Goal: Task Accomplishment & Management: Use online tool/utility

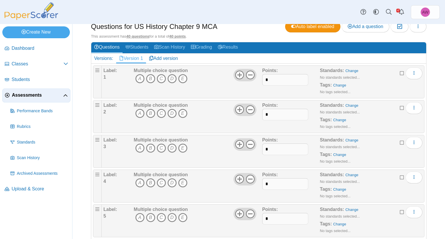
scroll to position [58, 0]
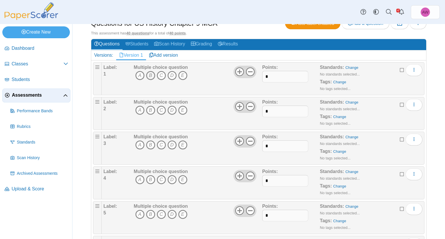
click at [151, 73] on icon "B" at bounding box center [150, 75] width 9 height 9
click at [151, 110] on icon "B" at bounding box center [150, 110] width 9 height 9
click at [161, 146] on icon "C" at bounding box center [161, 145] width 9 height 9
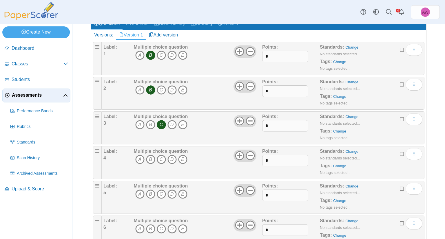
scroll to position [116, 0]
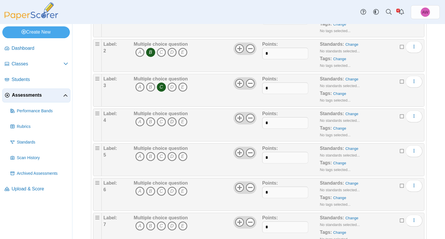
click at [172, 122] on icon "D" at bounding box center [172, 121] width 9 height 9
click at [140, 156] on icon "A" at bounding box center [139, 156] width 9 height 9
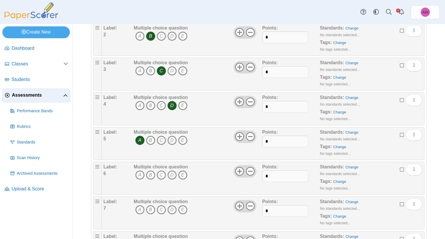
scroll to position [145, 0]
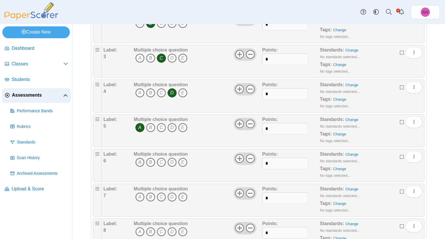
click at [139, 158] on icon "A" at bounding box center [139, 162] width 9 height 9
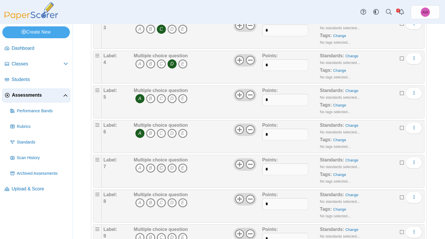
click at [162, 166] on icon "C" at bounding box center [161, 168] width 9 height 9
click at [162, 200] on icon "C" at bounding box center [161, 203] width 9 height 9
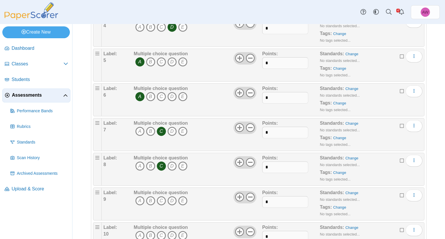
scroll to position [232, 0]
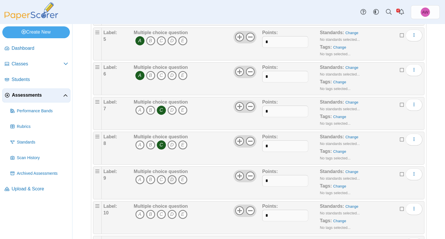
click at [171, 181] on icon "D" at bounding box center [172, 179] width 9 height 9
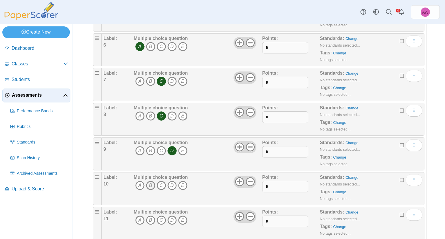
click at [154, 182] on icon "B" at bounding box center [150, 185] width 9 height 9
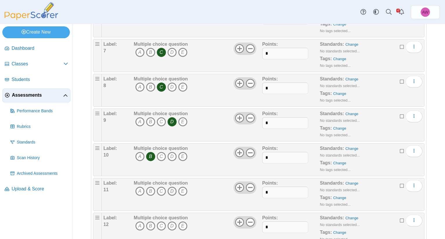
click at [175, 187] on icon "D" at bounding box center [172, 191] width 9 height 9
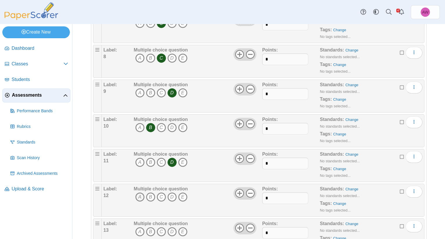
click at [140, 196] on icon "A" at bounding box center [139, 197] width 9 height 9
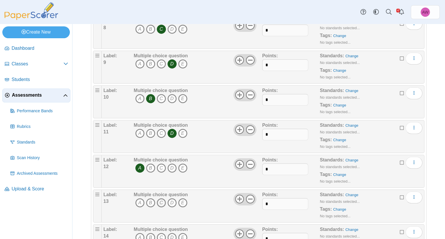
click at [162, 199] on icon "C" at bounding box center [161, 203] width 9 height 9
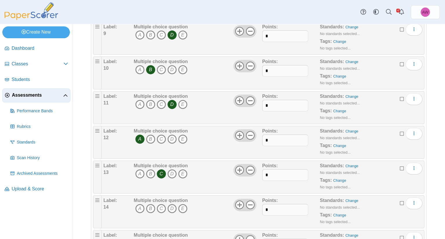
scroll to position [406, 0]
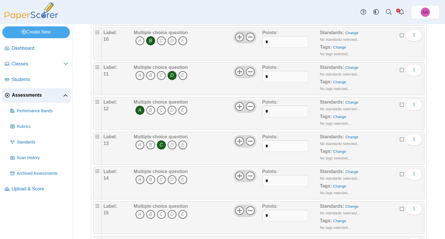
click at [140, 176] on icon "A" at bounding box center [139, 179] width 9 height 9
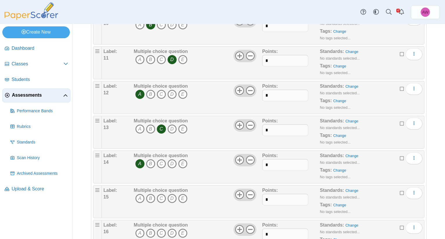
scroll to position [435, 0]
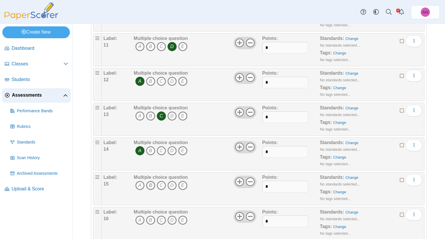
click at [152, 184] on icon "B" at bounding box center [150, 185] width 9 height 9
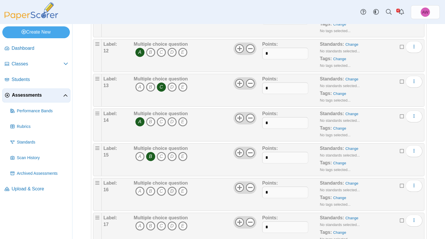
click at [169, 189] on icon "D" at bounding box center [172, 191] width 9 height 9
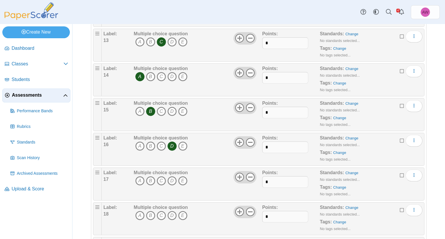
scroll to position [522, 0]
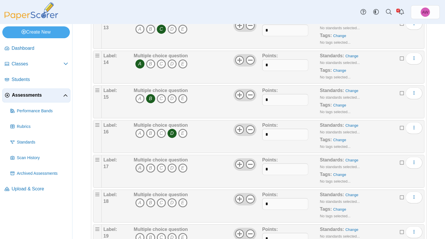
click at [139, 167] on icon "A" at bounding box center [139, 168] width 9 height 9
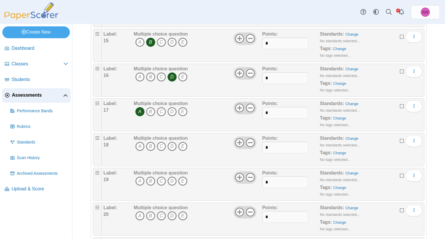
scroll to position [580, 0]
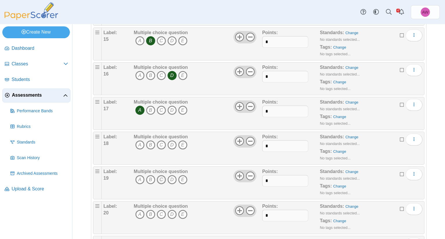
click at [160, 175] on icon "C" at bounding box center [161, 179] width 9 height 9
click at [163, 141] on icon "C" at bounding box center [161, 145] width 9 height 9
click at [139, 177] on icon "A" at bounding box center [139, 179] width 9 height 9
click at [164, 177] on icon "C" at bounding box center [161, 179] width 9 height 9
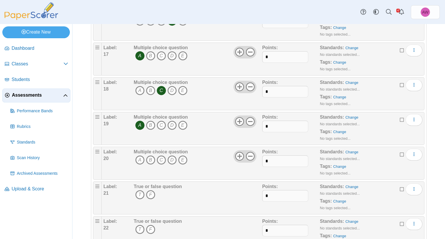
scroll to position [638, 0]
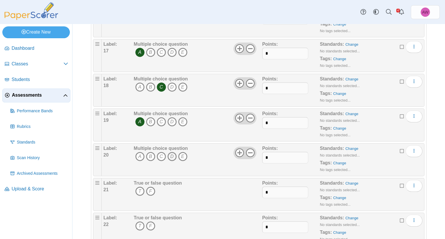
click at [173, 155] on icon "D" at bounding box center [172, 156] width 9 height 9
click at [141, 187] on icon "T" at bounding box center [139, 191] width 9 height 9
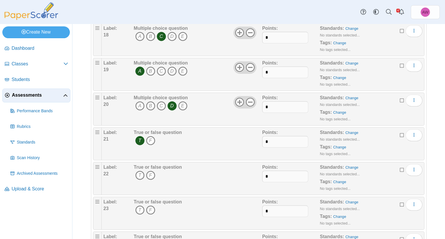
scroll to position [696, 0]
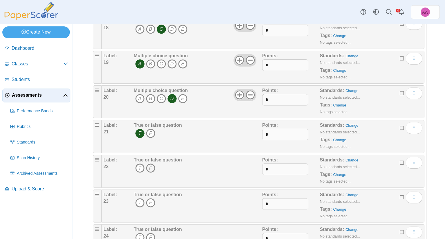
click at [153, 164] on icon "F" at bounding box center [150, 168] width 9 height 9
click at [140, 199] on icon "T" at bounding box center [139, 203] width 9 height 9
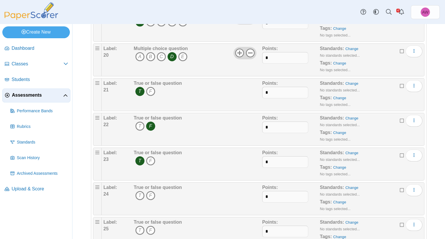
scroll to position [754, 0]
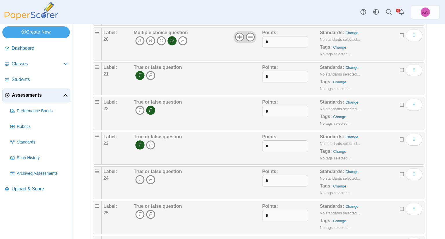
click at [140, 177] on icon "T" at bounding box center [139, 179] width 9 height 9
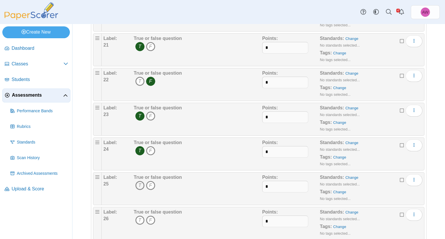
click at [139, 181] on icon "T" at bounding box center [139, 185] width 9 height 9
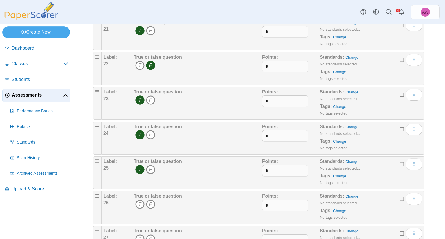
scroll to position [812, 0]
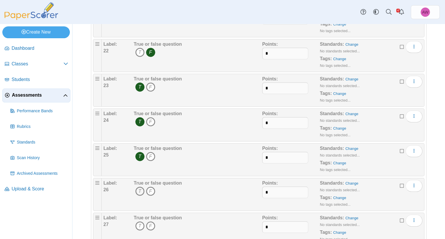
click at [141, 187] on icon "T" at bounding box center [139, 191] width 9 height 9
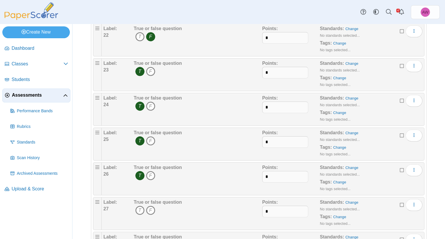
scroll to position [841, 0]
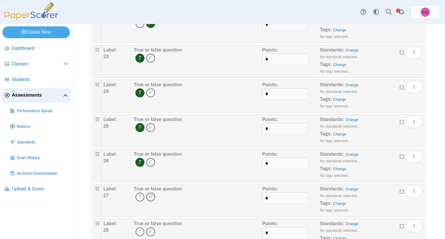
click at [153, 193] on icon "F" at bounding box center [150, 197] width 9 height 9
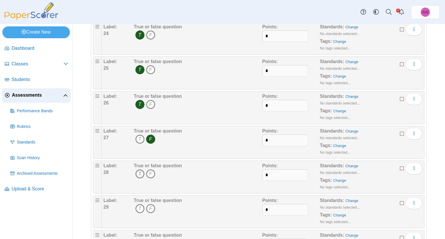
click at [141, 170] on icon "T" at bounding box center [139, 174] width 9 height 9
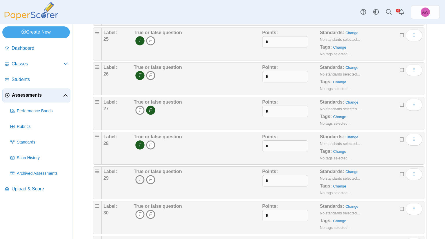
click at [140, 178] on icon "T" at bounding box center [139, 179] width 9 height 9
click at [153, 210] on icon "F" at bounding box center [150, 214] width 9 height 9
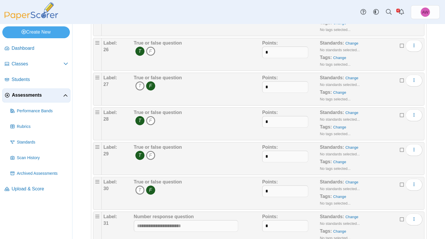
scroll to position [986, 0]
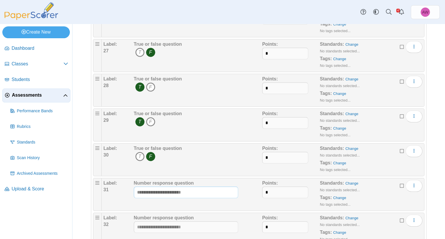
click at [185, 189] on input "text" at bounding box center [186, 193] width 104 height 12
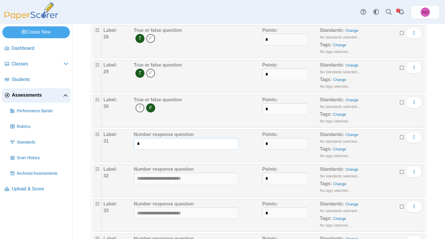
scroll to position [1035, 0]
type input "*"
click at [189, 172] on input "text" at bounding box center [186, 178] width 104 height 12
type input "*"
click at [183, 207] on input "text" at bounding box center [186, 213] width 104 height 12
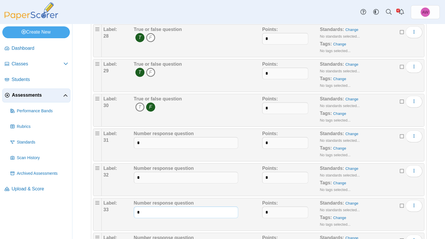
scroll to position [1072, 0]
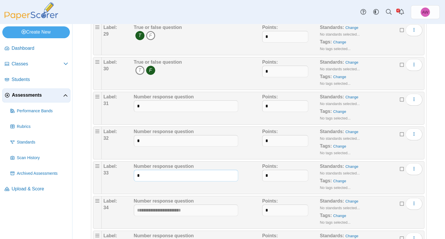
type input "*"
click at [183, 206] on input "text" at bounding box center [186, 211] width 104 height 12
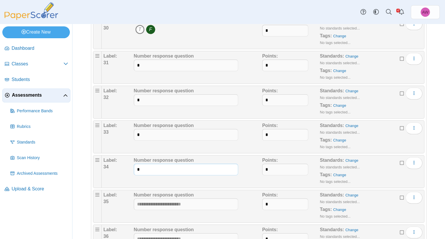
scroll to position [1114, 0]
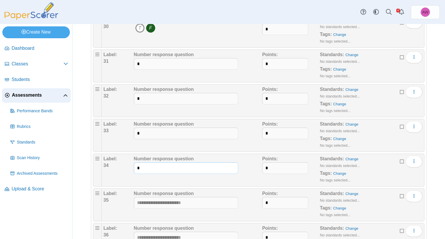
type input "*"
click at [186, 201] on input "text" at bounding box center [186, 203] width 104 height 12
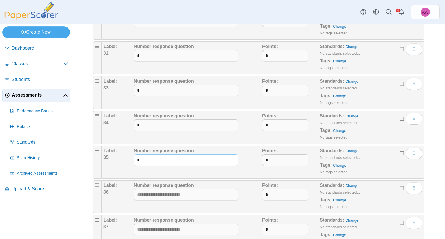
scroll to position [1158, 0]
type input "*"
click at [189, 188] on input "text" at bounding box center [186, 194] width 104 height 12
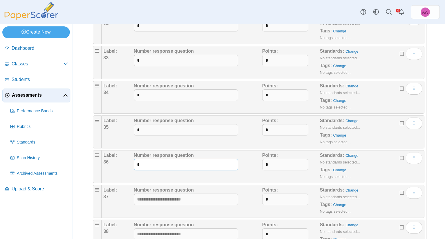
type input "*"
click at [189, 188] on b "Number response question" at bounding box center [164, 190] width 60 height 5
click at [190, 194] on input "text" at bounding box center [186, 200] width 104 height 12
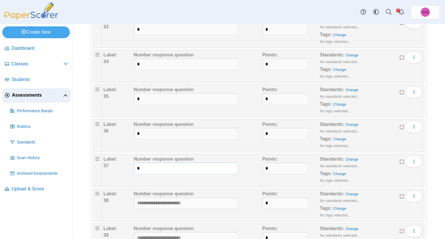
scroll to position [1219, 0]
type input "*"
click at [189, 197] on input "text" at bounding box center [186, 203] width 104 height 12
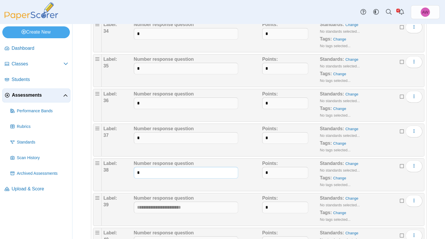
scroll to position [1250, 0]
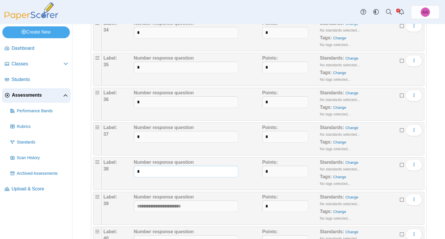
type input "*"
click at [189, 201] on input "text" at bounding box center [186, 207] width 104 height 12
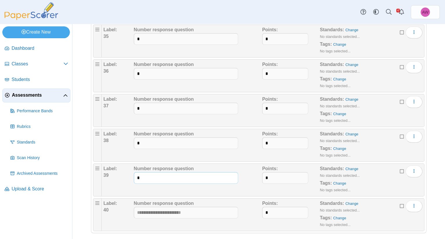
type input "*"
click at [185, 207] on input "text" at bounding box center [186, 213] width 104 height 12
type input "**"
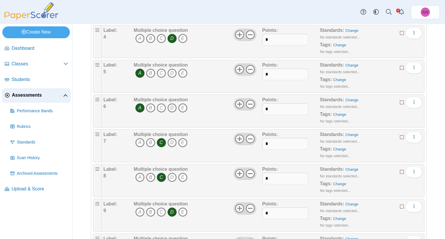
scroll to position [0, 0]
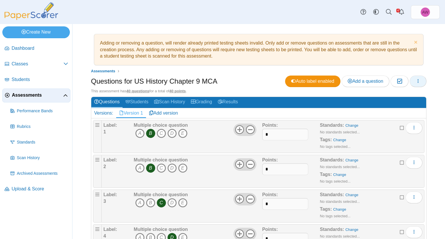
click at [416, 80] on icon "button" at bounding box center [418, 81] width 5 height 5
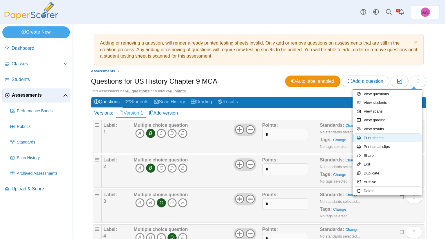
click at [409, 139] on link "Print sheets" at bounding box center [388, 138] width 70 height 9
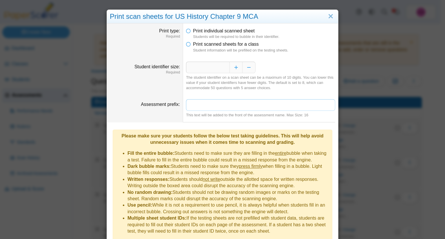
click at [226, 107] on input "Assessment prefix" at bounding box center [260, 105] width 149 height 12
click at [170, 96] on dt "Assessment prefix" at bounding box center [145, 108] width 76 height 27
click at [212, 47] on span "Print scanned sheets for a class" at bounding box center [226, 44] width 66 height 5
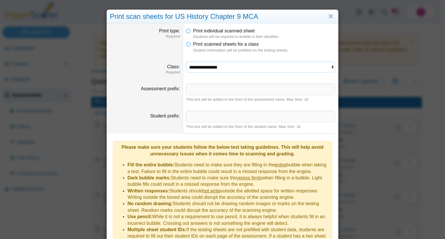
click at [218, 66] on select "**********" at bounding box center [260, 67] width 149 height 11
select select "**********"
click at [186, 62] on select "**********" at bounding box center [260, 67] width 149 height 11
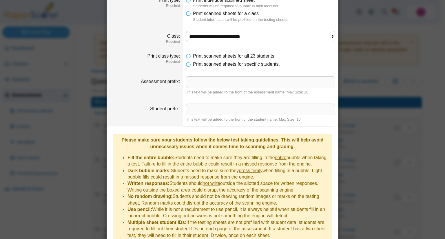
scroll to position [54, 0]
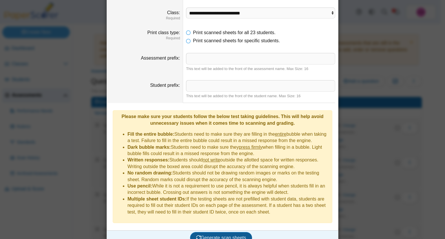
click at [224, 236] on span "Generate scan sheets" at bounding box center [221, 238] width 50 height 5
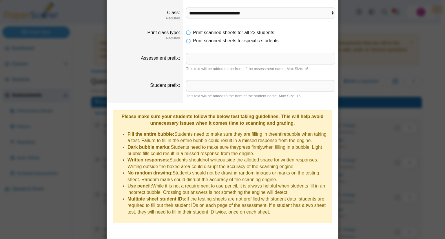
scroll to position [82, 0]
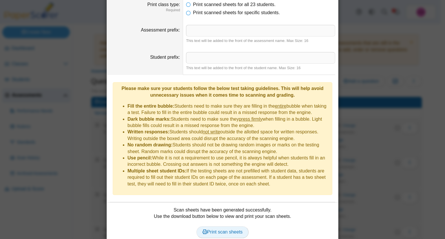
click at [224, 230] on span "Print scan sheets" at bounding box center [223, 232] width 40 height 5
click at [420, 61] on div "**********" at bounding box center [222, 119] width 445 height 239
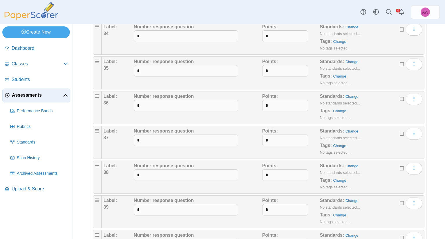
scroll to position [1278, 0]
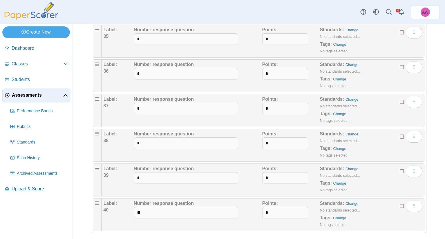
click at [400, 204] on icon at bounding box center [402, 206] width 5 height 4
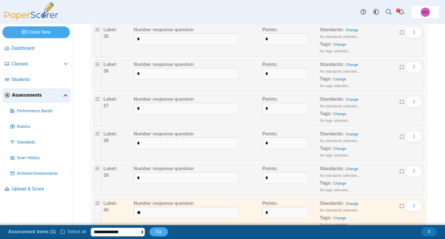
click at [400, 169] on icon at bounding box center [402, 171] width 5 height 4
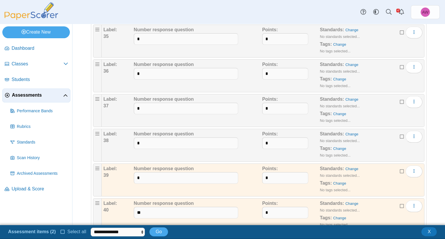
click at [400, 134] on icon at bounding box center [402, 136] width 5 height 4
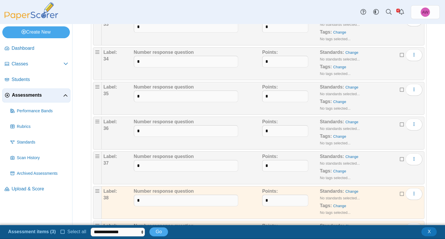
scroll to position [1220, 0]
click at [400, 157] on icon at bounding box center [402, 159] width 5 height 4
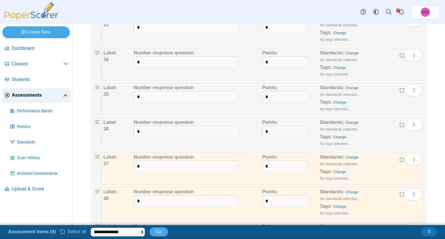
click at [400, 123] on icon at bounding box center [402, 125] width 5 height 4
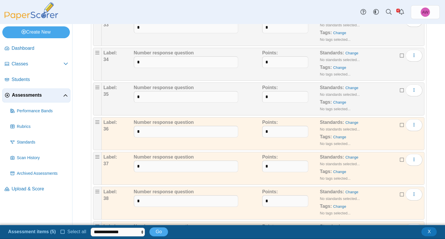
scroll to position [1162, 0]
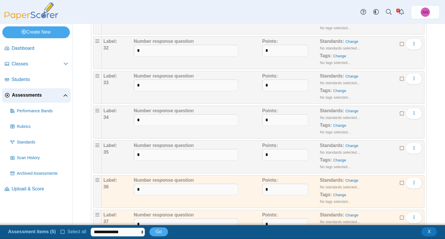
click at [400, 146] on icon at bounding box center [402, 148] width 5 height 4
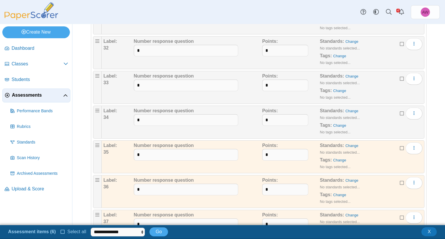
click at [400, 111] on icon at bounding box center [402, 113] width 5 height 4
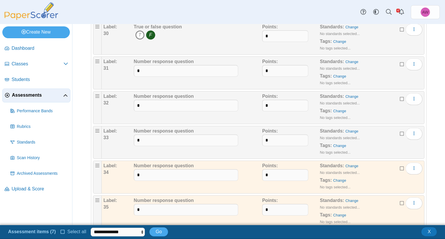
scroll to position [1104, 0]
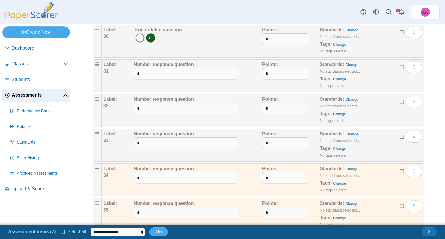
click at [400, 134] on icon at bounding box center [402, 136] width 5 height 4
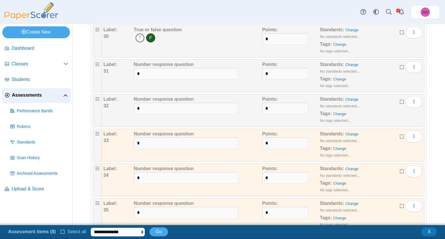
click at [400, 99] on icon at bounding box center [402, 101] width 5 height 4
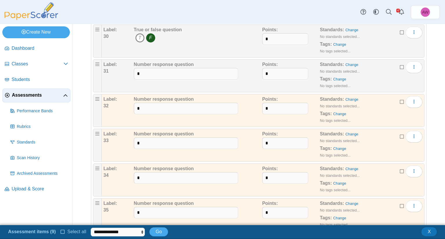
click at [400, 65] on icon at bounding box center [402, 67] width 5 height 4
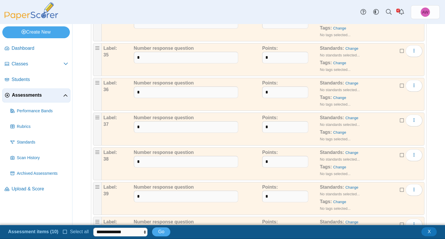
scroll to position [1292, 0]
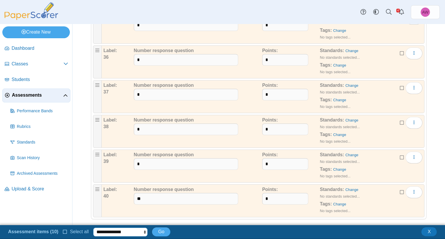
click at [108, 233] on select "**********" at bounding box center [120, 232] width 54 height 9
select select "******"
click at [93, 228] on select "**********" at bounding box center [120, 232] width 54 height 9
click at [154, 232] on button "Go" at bounding box center [161, 232] width 18 height 9
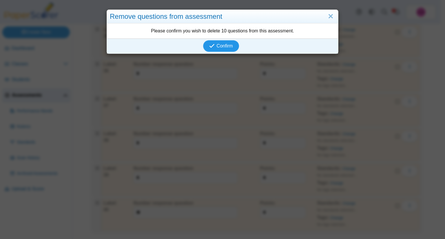
scroll to position [1278, 0]
click at [222, 46] on span "Confirm" at bounding box center [225, 45] width 16 height 5
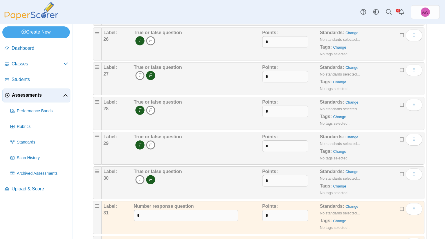
scroll to position [959, 0]
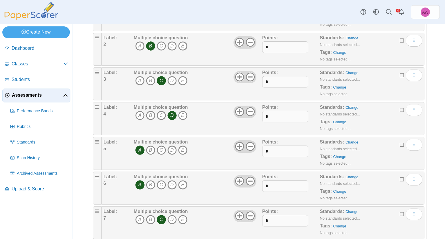
scroll to position [4, 0]
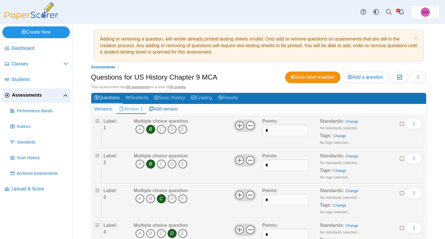
click at [40, 36] on link "Create New" at bounding box center [36, 32] width 68 height 12
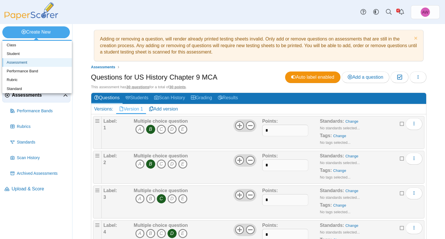
click at [45, 62] on link "Assessment" at bounding box center [37, 62] width 70 height 9
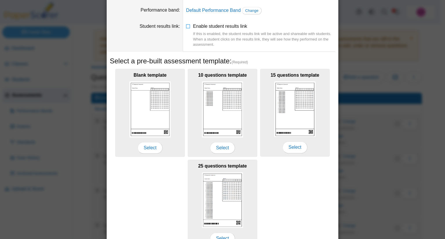
scroll to position [74, 0]
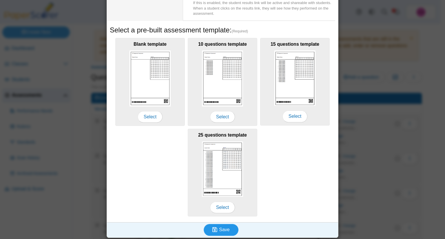
type input "**********"
click at [217, 231] on icon "submit" at bounding box center [215, 230] width 7 height 6
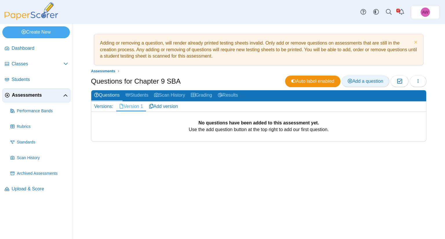
click at [377, 80] on span "Add a question" at bounding box center [366, 81] width 36 height 5
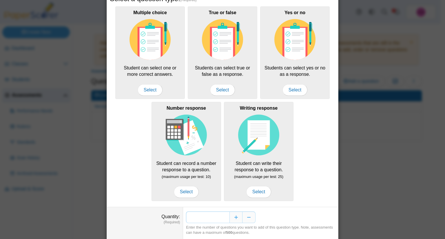
scroll to position [51, 0]
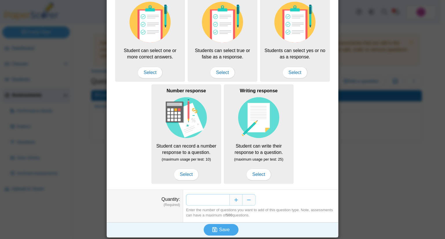
click at [221, 200] on input "*" at bounding box center [207, 200] width 43 height 12
click at [221, 201] on input "*" at bounding box center [207, 200] width 43 height 12
type input "**"
click at [219, 228] on span "Save" at bounding box center [224, 230] width 10 height 5
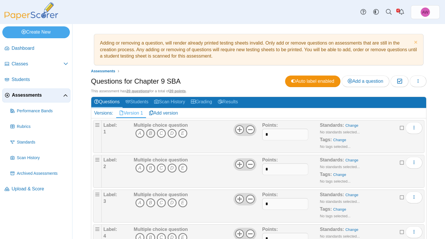
click at [150, 130] on icon "B" at bounding box center [150, 133] width 9 height 9
click at [163, 167] on icon "C" at bounding box center [161, 168] width 9 height 9
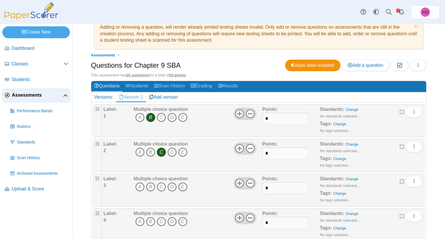
scroll to position [58, 0]
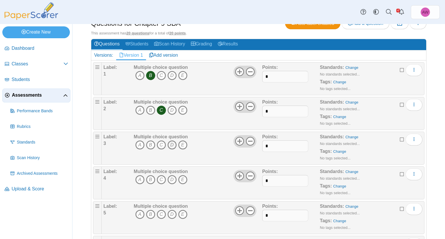
click at [172, 145] on icon "D" at bounding box center [172, 145] width 9 height 9
click at [139, 179] on icon "A" at bounding box center [139, 179] width 9 height 9
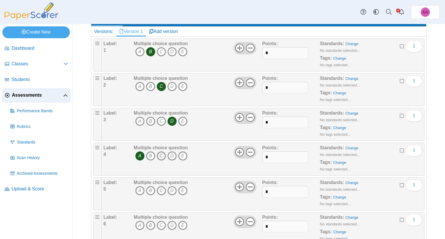
scroll to position [116, 0]
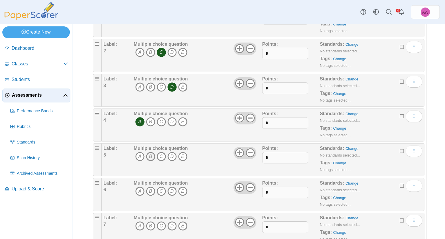
click at [151, 153] on icon "B" at bounding box center [150, 156] width 9 height 9
click at [165, 189] on icon "C" at bounding box center [161, 191] width 9 height 9
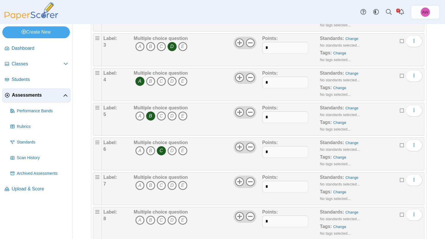
scroll to position [174, 0]
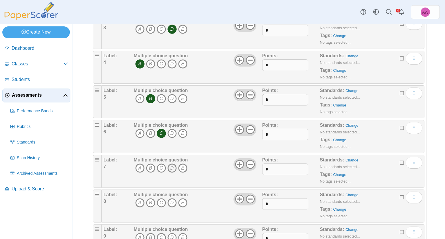
click at [169, 168] on icon "D" at bounding box center [172, 168] width 9 height 9
click at [163, 200] on icon "C" at bounding box center [161, 203] width 9 height 9
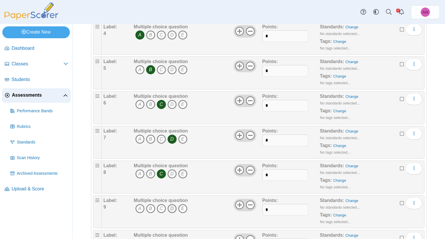
click at [170, 206] on icon "D" at bounding box center [172, 208] width 9 height 9
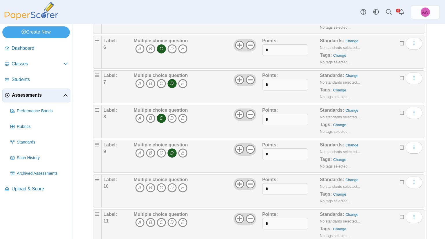
scroll to position [261, 0]
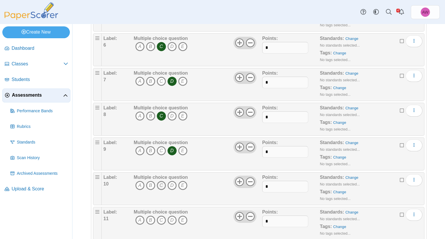
click at [162, 185] on icon "C" at bounding box center [161, 185] width 9 height 9
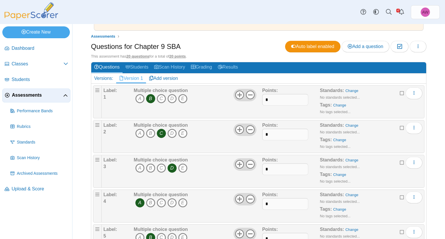
scroll to position [0, 0]
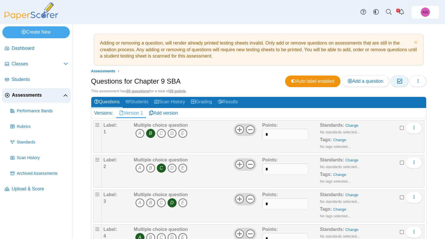
click at [397, 81] on icon "button" at bounding box center [400, 81] width 6 height 5
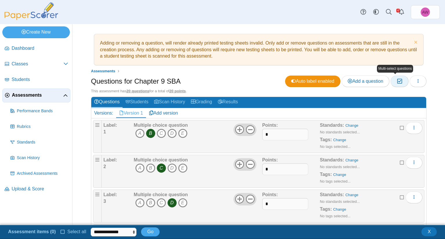
click at [397, 81] on icon "button" at bounding box center [400, 81] width 6 height 5
click at [66, 232] on span "Select all" at bounding box center [75, 232] width 21 height 5
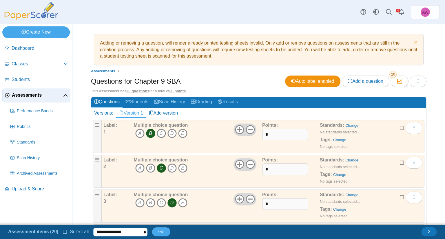
click at [105, 232] on select "**********" at bounding box center [120, 232] width 54 height 9
select select "******"
click at [93, 228] on select "**********" at bounding box center [120, 232] width 54 height 9
click at [158, 233] on span "Go" at bounding box center [161, 232] width 6 height 5
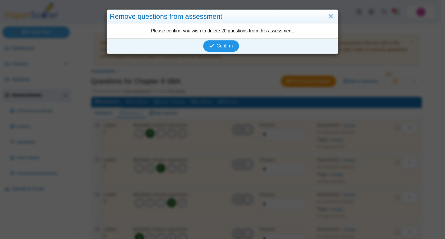
click at [209, 45] on icon "submit" at bounding box center [212, 46] width 6 height 6
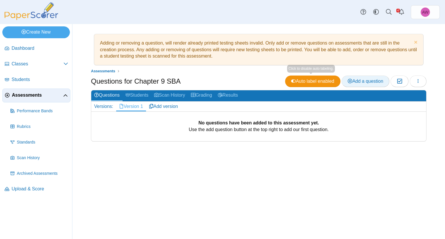
click at [368, 80] on span "Add a question" at bounding box center [366, 81] width 36 height 5
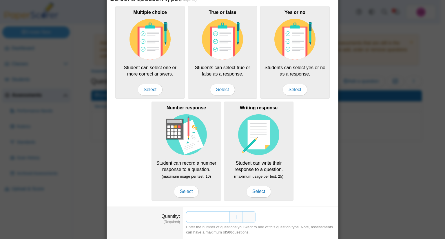
scroll to position [51, 0]
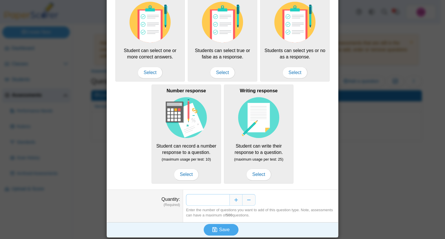
click at [224, 201] on input "*" at bounding box center [207, 200] width 43 height 12
type input "**"
click at [221, 228] on span "Save" at bounding box center [224, 230] width 10 height 5
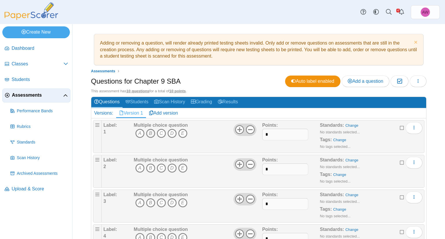
click at [151, 132] on icon "B" at bounding box center [150, 133] width 9 height 9
click at [161, 167] on icon "C" at bounding box center [161, 168] width 9 height 9
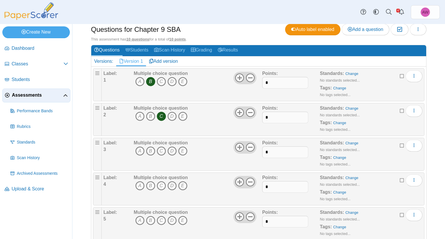
scroll to position [58, 0]
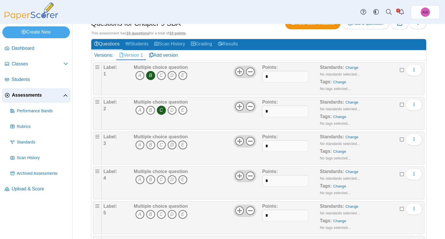
click at [171, 146] on icon "D" at bounding box center [172, 145] width 9 height 9
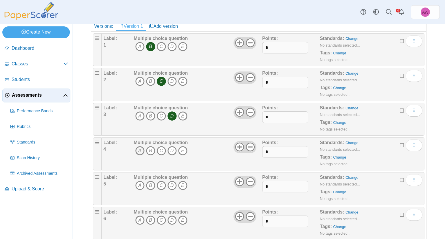
click at [141, 152] on icon "A" at bounding box center [139, 150] width 9 height 9
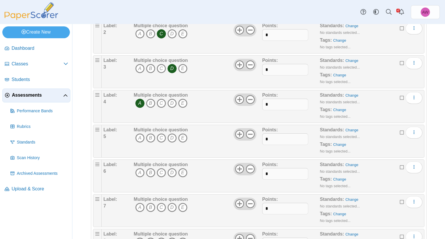
scroll to position [145, 0]
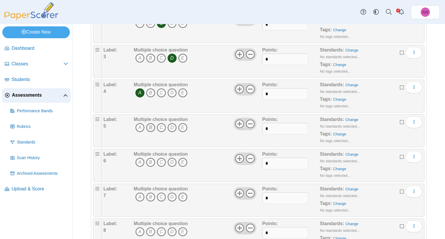
click at [153, 127] on icon "B" at bounding box center [150, 127] width 9 height 9
click at [163, 160] on icon "C" at bounding box center [161, 162] width 9 height 9
click at [171, 194] on icon "D" at bounding box center [172, 197] width 9 height 9
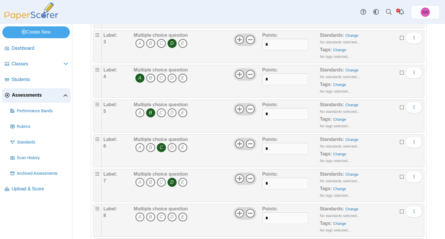
scroll to position [174, 0]
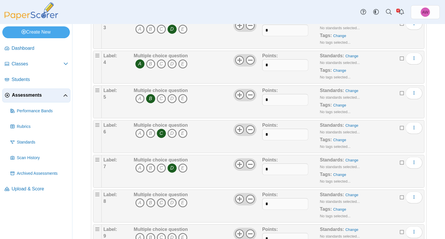
click at [163, 200] on icon "C" at bounding box center [161, 203] width 9 height 9
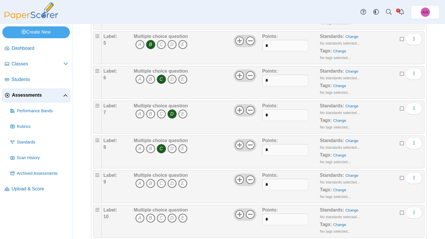
scroll to position [232, 0]
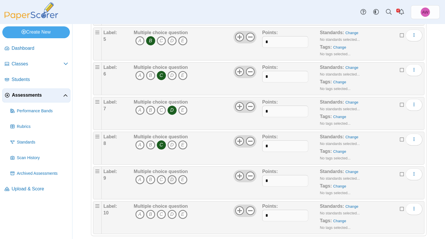
click at [172, 181] on icon "D" at bounding box center [172, 179] width 9 height 9
click at [160, 210] on icon "C" at bounding box center [161, 214] width 9 height 9
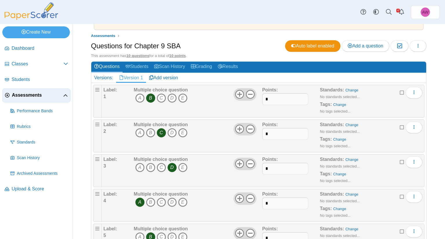
scroll to position [0, 0]
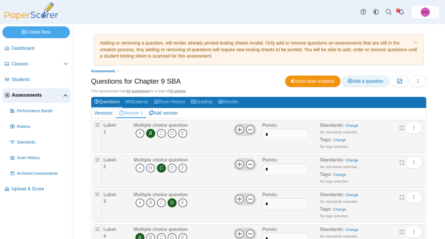
click at [359, 79] on span "Add a question" at bounding box center [366, 81] width 36 height 5
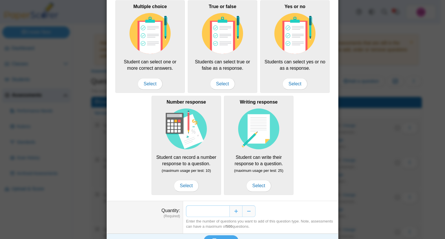
scroll to position [51, 0]
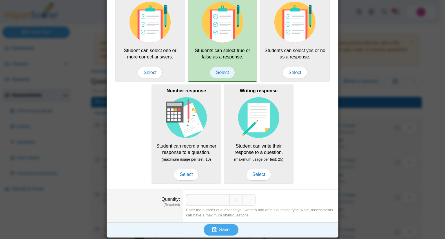
click at [231, 72] on span "Select" at bounding box center [222, 73] width 25 height 12
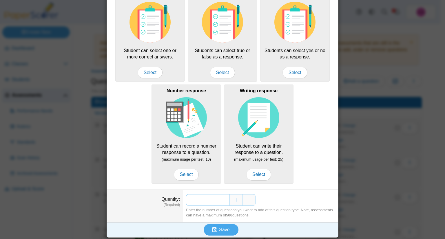
click at [225, 199] on input "*" at bounding box center [207, 200] width 43 height 12
type input "**"
click at [219, 231] on span "Save" at bounding box center [224, 230] width 10 height 5
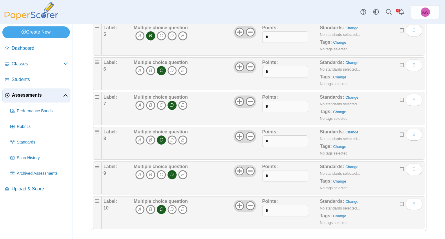
scroll to position [238, 0]
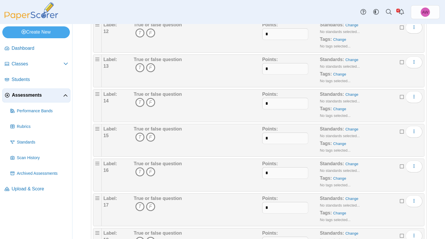
scroll to position [377, 0]
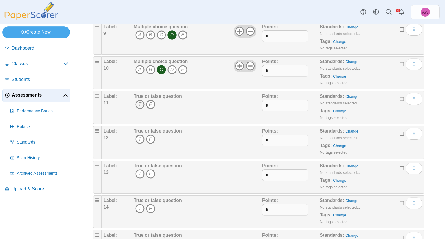
click at [142, 101] on icon "T" at bounding box center [139, 104] width 9 height 9
click at [149, 136] on icon "F" at bounding box center [150, 139] width 9 height 9
click at [148, 170] on icon "F" at bounding box center [150, 174] width 9 height 9
click at [136, 206] on icon "T" at bounding box center [139, 208] width 9 height 9
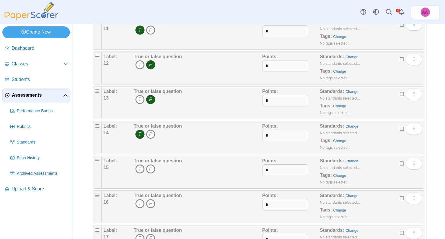
scroll to position [464, 0]
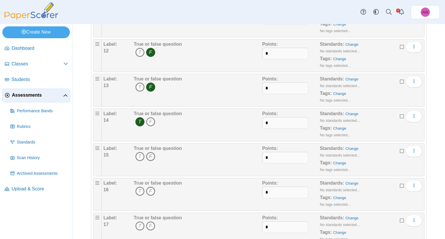
click at [153, 156] on icon "F" at bounding box center [150, 156] width 9 height 9
click at [141, 188] on icon "T" at bounding box center [139, 191] width 9 height 9
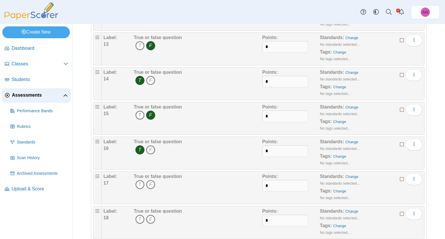
scroll to position [522, 0]
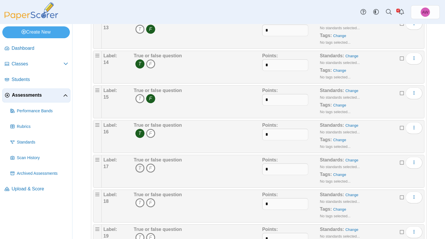
click at [141, 166] on icon "T" at bounding box center [139, 168] width 9 height 9
click at [140, 199] on icon "T" at bounding box center [139, 203] width 9 height 9
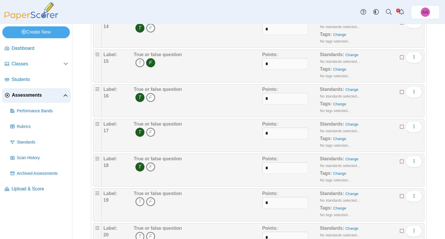
scroll to position [585, 0]
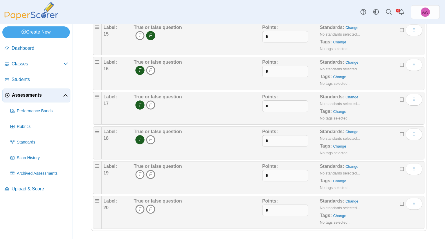
click at [400, 167] on icon at bounding box center [402, 169] width 5 height 4
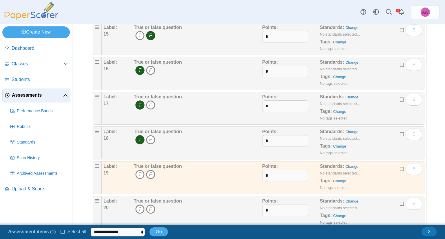
click at [400, 201] on icon at bounding box center [402, 203] width 5 height 4
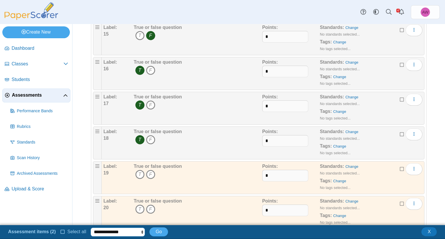
click at [131, 233] on select "**********" at bounding box center [118, 232] width 54 height 9
select select "******"
click at [91, 228] on select "**********" at bounding box center [118, 232] width 54 height 9
click at [156, 231] on span "Go" at bounding box center [159, 232] width 6 height 5
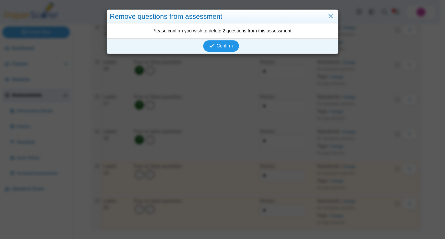
click at [224, 46] on span "Confirm" at bounding box center [225, 45] width 16 height 5
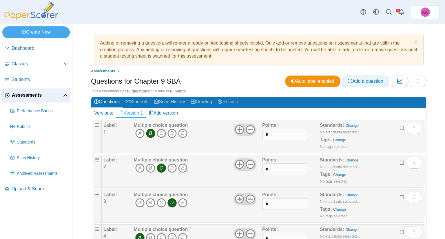
click at [361, 76] on link "Add a question" at bounding box center [366, 82] width 48 height 12
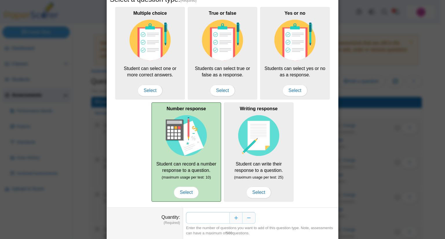
scroll to position [51, 0]
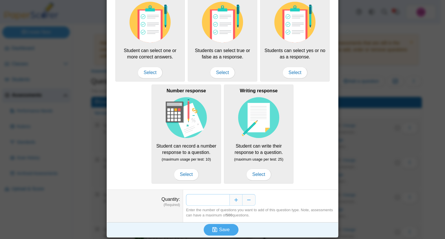
drag, startPoint x: 226, startPoint y: 199, endPoint x: 220, endPoint y: 200, distance: 5.9
click at [220, 200] on input "*" at bounding box center [207, 200] width 43 height 12
type input "*"
click at [253, 215] on div "Enter the number of questions you want to add of this question type. Note, asse…" at bounding box center [260, 213] width 149 height 10
click at [216, 227] on icon "submit" at bounding box center [215, 230] width 7 height 6
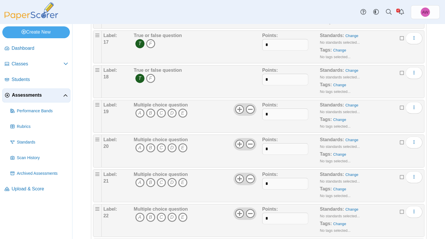
scroll to position [638, 0]
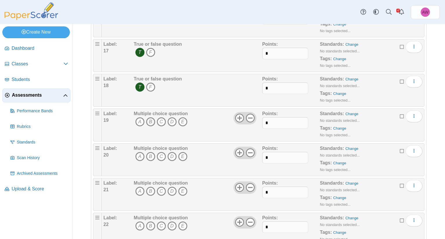
click at [152, 119] on icon "B" at bounding box center [150, 121] width 9 height 9
click at [163, 152] on icon "C" at bounding box center [161, 156] width 9 height 9
click at [141, 188] on icon "A" at bounding box center [139, 191] width 9 height 9
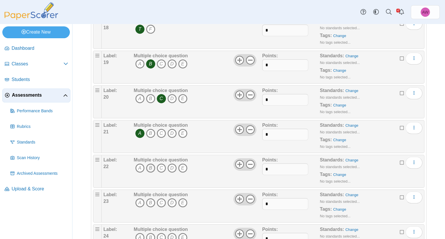
click at [151, 165] on icon "B" at bounding box center [150, 168] width 9 height 9
click at [163, 199] on icon "C" at bounding box center [161, 203] width 9 height 9
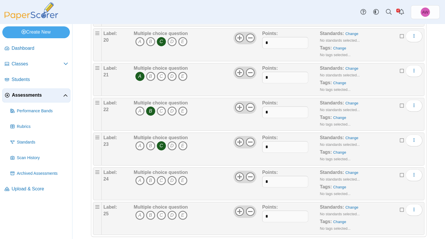
scroll to position [754, 0]
click at [143, 179] on icon "A" at bounding box center [139, 179] width 9 height 9
click at [137, 210] on icon "A" at bounding box center [139, 214] width 9 height 9
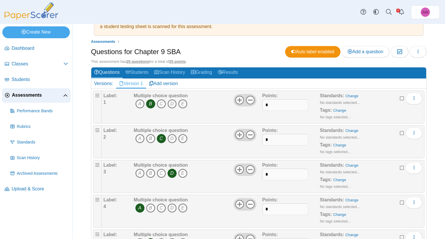
scroll to position [0, 0]
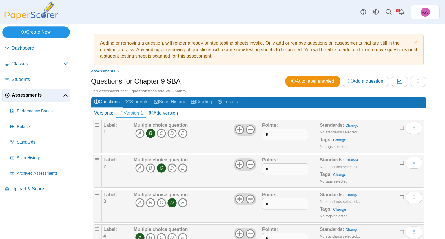
click at [43, 36] on link "Create New" at bounding box center [36, 32] width 68 height 12
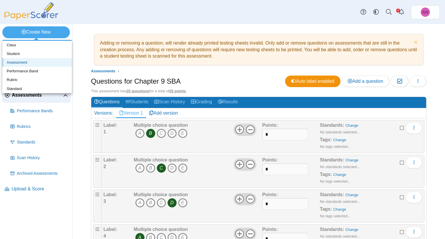
click at [50, 62] on link "Assessment" at bounding box center [37, 62] width 70 height 9
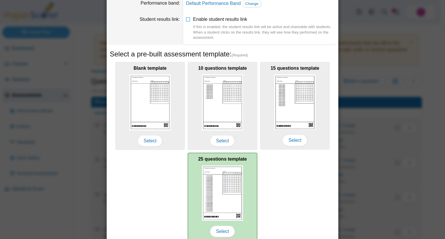
scroll to position [74, 0]
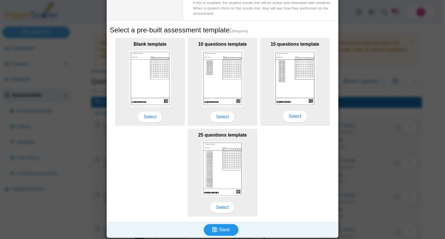
type input "**********"
click at [216, 230] on icon "submit" at bounding box center [215, 230] width 7 height 6
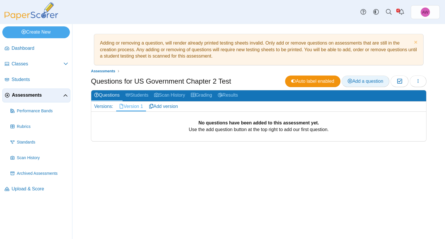
click at [366, 83] on span "Add a question" at bounding box center [366, 81] width 36 height 5
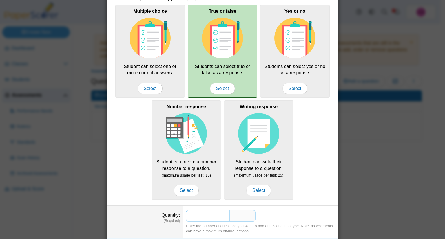
scroll to position [51, 0]
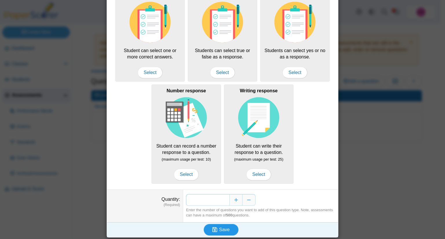
type input "**"
click at [225, 228] on span "Save" at bounding box center [224, 230] width 10 height 5
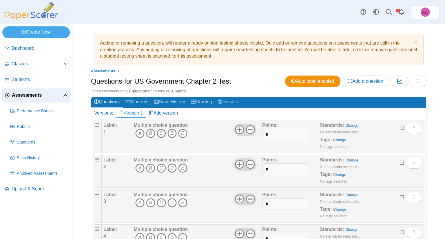
click at [163, 133] on icon "C" at bounding box center [161, 133] width 9 height 9
click at [161, 166] on icon "C" at bounding box center [161, 168] width 9 height 9
click at [153, 201] on icon "B" at bounding box center [150, 203] width 9 height 9
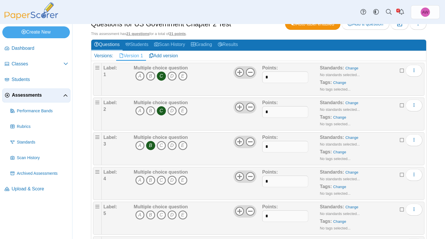
scroll to position [58, 0]
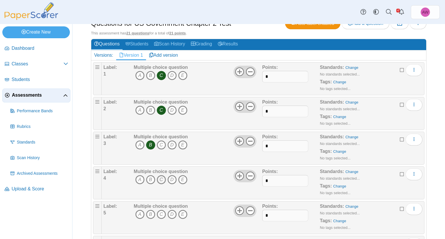
click at [163, 181] on icon "C" at bounding box center [161, 179] width 9 height 9
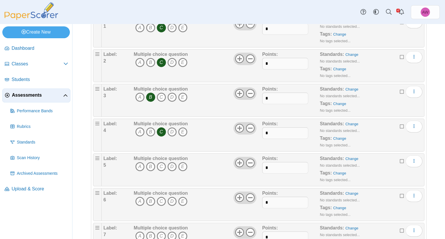
scroll to position [116, 0]
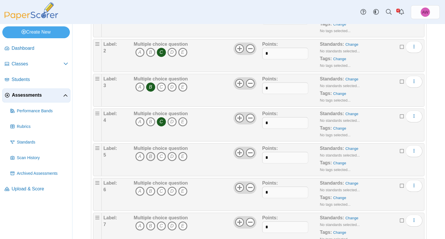
click at [153, 157] on icon "B" at bounding box center [150, 156] width 9 height 9
click at [150, 188] on icon "B" at bounding box center [150, 191] width 9 height 9
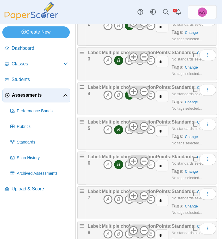
scroll to position [261, 0]
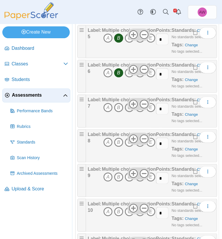
click at [128, 112] on icon "C" at bounding box center [129, 107] width 9 height 9
click at [106, 147] on icon "A" at bounding box center [107, 142] width 9 height 9
click at [119, 182] on icon "B" at bounding box center [118, 177] width 9 height 9
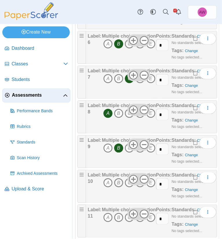
click at [119, 188] on icon "B" at bounding box center [118, 183] width 9 height 9
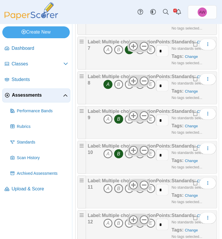
click at [119, 194] on icon "B" at bounding box center [118, 188] width 9 height 9
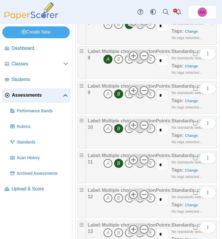
scroll to position [377, 0]
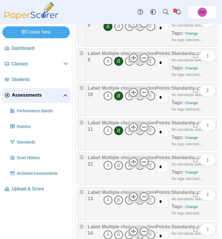
click at [118, 170] on icon "B" at bounding box center [118, 165] width 9 height 9
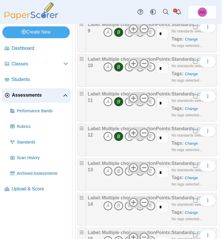
click at [120, 176] on icon "B" at bounding box center [118, 171] width 9 height 9
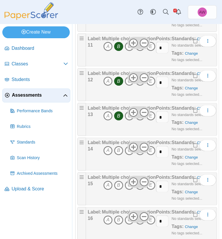
scroll to position [464, 0]
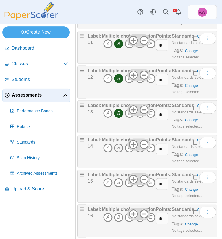
click at [118, 153] on icon "B" at bounding box center [118, 148] width 9 height 9
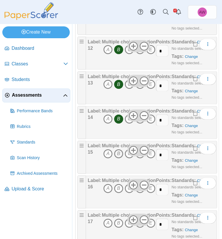
click at [118, 159] on icon "B" at bounding box center [118, 154] width 9 height 9
click at [117, 194] on icon "B" at bounding box center [118, 188] width 9 height 9
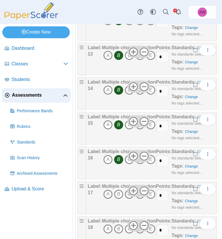
click at [127, 199] on icon "C" at bounding box center [129, 194] width 9 height 9
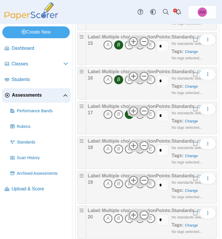
scroll to position [609, 0]
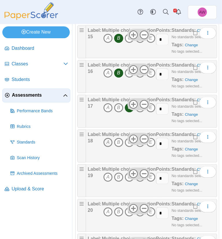
click at [108, 147] on icon "A" at bounding box center [107, 142] width 9 height 9
click at [127, 182] on icon "C" at bounding box center [129, 177] width 9 height 9
click at [119, 217] on icon "B" at bounding box center [118, 212] width 9 height 9
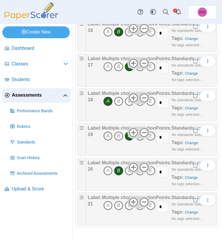
scroll to position [664, 0]
click at [120, 206] on icon "B" at bounding box center [118, 205] width 9 height 9
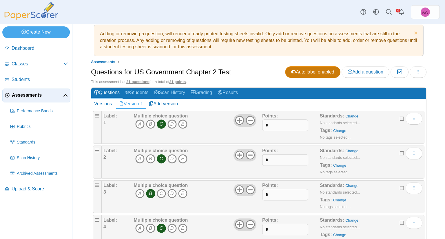
scroll to position [0, 0]
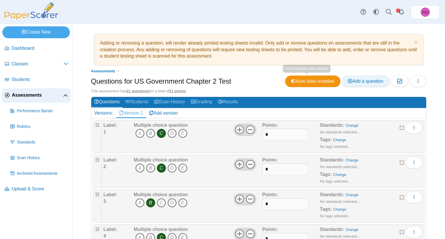
click at [361, 81] on span "Add a question" at bounding box center [366, 81] width 36 height 5
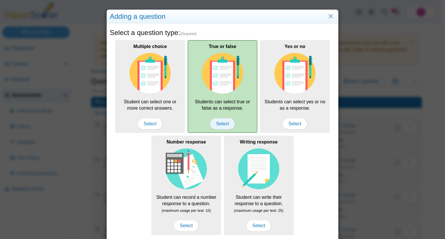
click at [222, 123] on span "Select" at bounding box center [222, 124] width 25 height 12
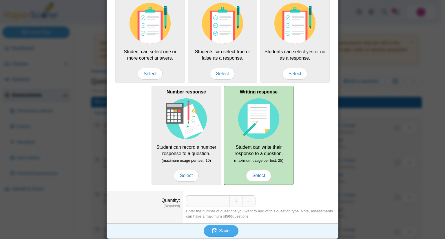
scroll to position [51, 0]
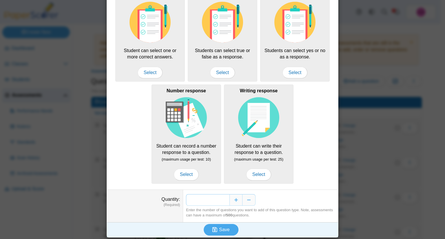
click at [226, 200] on input "*" at bounding box center [207, 200] width 43 height 12
type input "**"
click at [224, 228] on span "Save" at bounding box center [224, 230] width 10 height 5
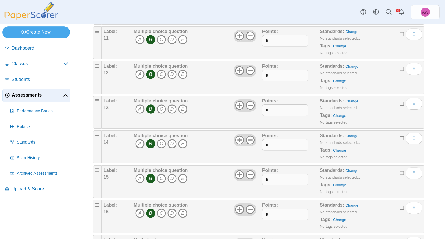
scroll to position [464, 0]
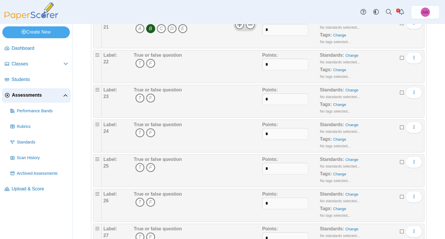
scroll to position [754, 0]
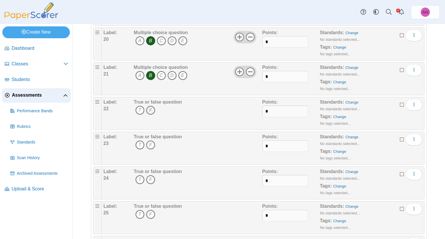
click at [151, 106] on icon "F" at bounding box center [150, 110] width 9 height 9
click at [140, 141] on icon "T" at bounding box center [139, 145] width 9 height 9
click at [139, 176] on icon "T" at bounding box center [139, 179] width 9 height 9
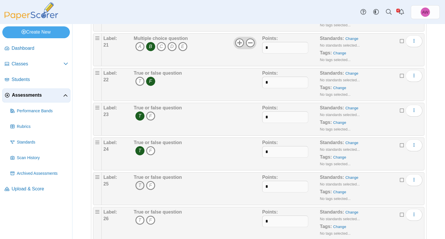
click at [139, 182] on icon "T" at bounding box center [139, 185] width 9 height 9
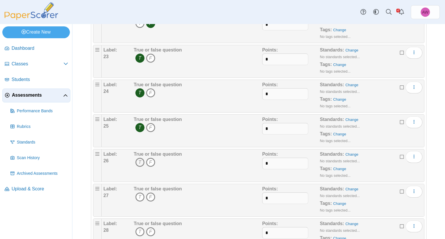
click at [139, 159] on icon "T" at bounding box center [139, 162] width 9 height 9
click at [153, 193] on icon "F" at bounding box center [150, 197] width 9 height 9
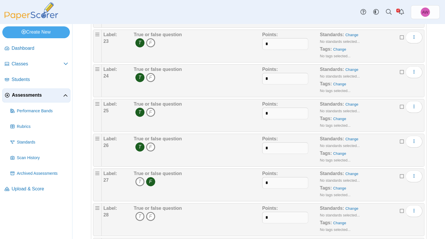
scroll to position [870, 0]
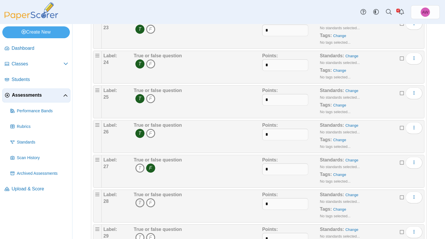
click at [142, 199] on icon "T" at bounding box center [139, 203] width 9 height 9
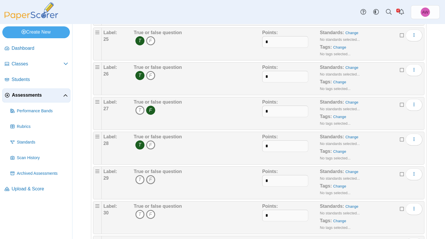
click at [147, 177] on icon "F" at bounding box center [150, 179] width 9 height 9
click at [139, 210] on icon "T" at bounding box center [139, 214] width 9 height 9
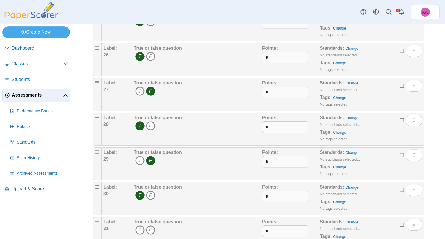
scroll to position [957, 0]
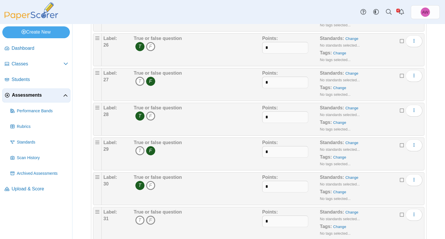
click at [154, 216] on icon "F" at bounding box center [150, 220] width 9 height 9
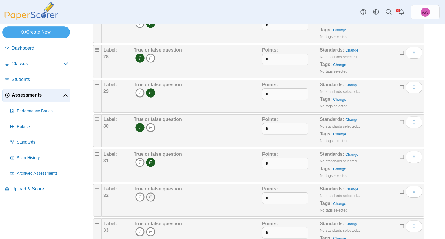
click at [152, 194] on icon "F" at bounding box center [150, 197] width 9 height 9
click at [139, 228] on icon "T" at bounding box center [139, 232] width 9 height 9
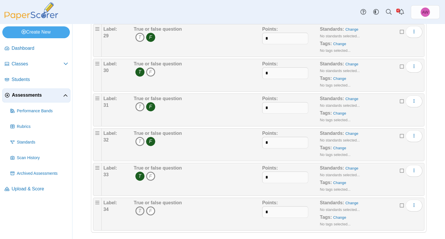
click at [141, 208] on icon "T" at bounding box center [139, 211] width 9 height 9
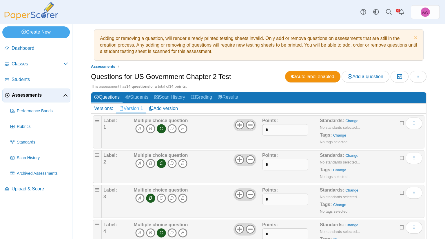
scroll to position [0, 0]
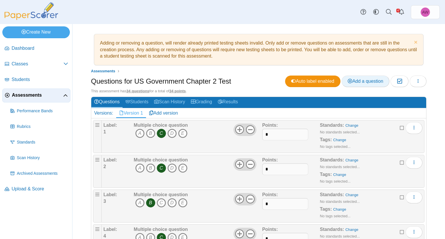
click at [363, 83] on span "Add a question" at bounding box center [366, 81] width 36 height 5
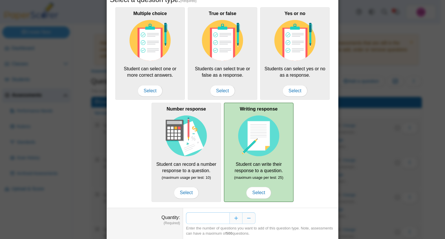
scroll to position [51, 0]
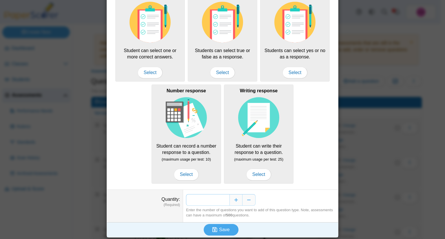
click at [223, 199] on input "*" at bounding box center [207, 200] width 43 height 12
drag, startPoint x: 221, startPoint y: 199, endPoint x: 227, endPoint y: 200, distance: 5.8
click at [227, 200] on div "*" at bounding box center [260, 200] width 149 height 12
type input "*"
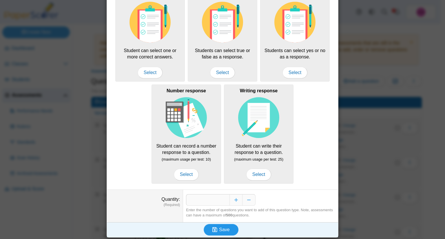
click at [223, 224] on button "Save" at bounding box center [221, 230] width 35 height 12
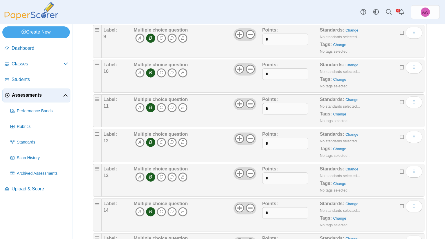
scroll to position [522, 0]
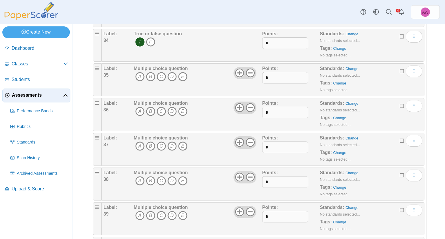
scroll to position [1313, 0]
